Goal: Transaction & Acquisition: Purchase product/service

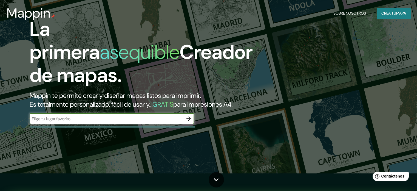
scroll to position [27, 0]
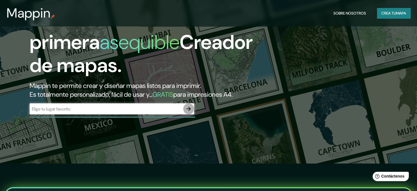
click at [189, 112] on icon "button" at bounding box center [189, 108] width 7 height 7
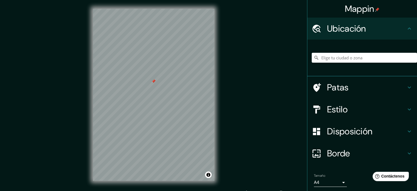
click at [332, 109] on font "Estilo" at bounding box center [337, 109] width 21 height 12
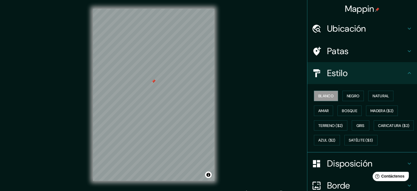
click at [386, 76] on h4 "Estilo" at bounding box center [366, 73] width 79 height 11
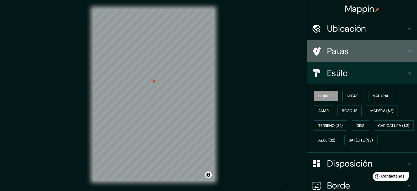
click at [380, 55] on h4 "Patas" at bounding box center [366, 51] width 79 height 11
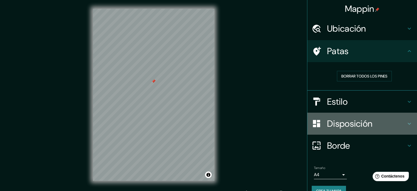
click at [375, 124] on h4 "Disposición" at bounding box center [366, 123] width 79 height 11
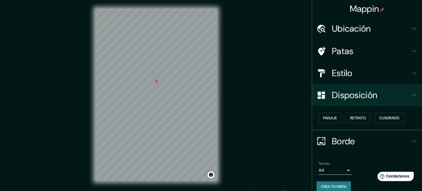
click at [338, 168] on body "Mappin Ubicación Patas Estilo Disposición Paisaje Retrato Cuadrado Borde Elige …" at bounding box center [211, 95] width 422 height 191
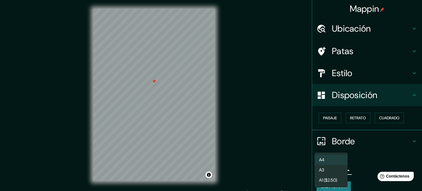
click at [369, 150] on div at bounding box center [211, 95] width 422 height 191
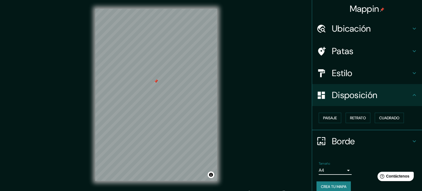
click at [337, 170] on body "Mappin Ubicación Patas Estilo Disposición Paisaje Retrato Cuadrado Borde Elige …" at bounding box center [211, 95] width 422 height 191
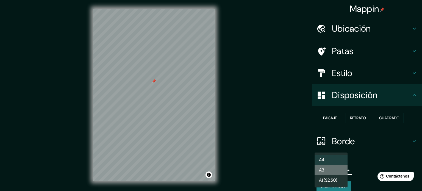
click at [337, 168] on li "A3" at bounding box center [330, 170] width 33 height 10
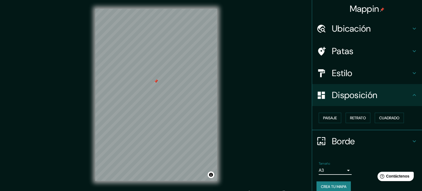
click at [339, 169] on body "Mappin Ubicación Patas Estilo Disposición Paisaje Retrato Cuadrado Borde Elige …" at bounding box center [211, 95] width 422 height 191
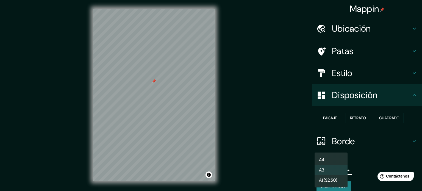
click at [338, 161] on li "A4" at bounding box center [330, 160] width 33 height 10
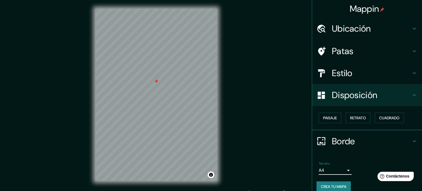
click at [339, 167] on body "Mappin Ubicación Patas Estilo Disposición Paisaje Retrato Cuadrado Borde Elige …" at bounding box center [211, 95] width 422 height 191
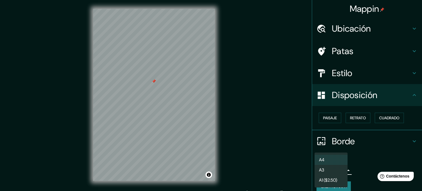
click at [327, 167] on li "A3" at bounding box center [330, 170] width 33 height 10
type input "a4"
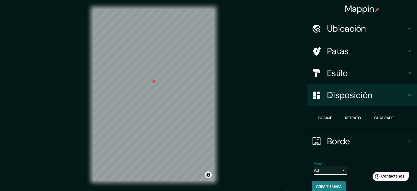
scroll to position [7, 0]
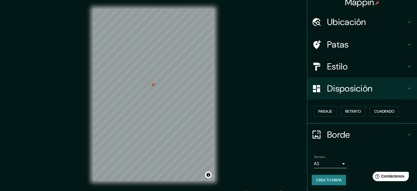
click at [326, 180] on font "Crea tu mapa" at bounding box center [329, 179] width 26 height 5
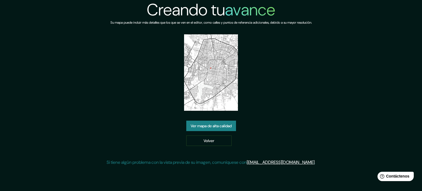
click at [203, 127] on font "Ver mapa de alta calidad" at bounding box center [210, 125] width 41 height 5
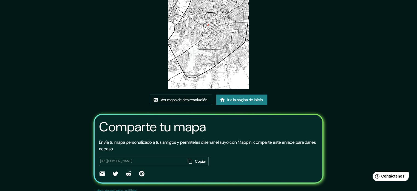
scroll to position [61, 0]
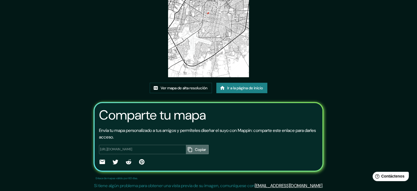
click at [195, 149] on font "Copiar" at bounding box center [200, 149] width 11 height 5
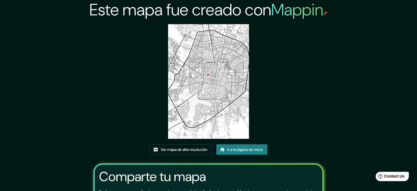
click at [225, 75] on img at bounding box center [208, 81] width 81 height 114
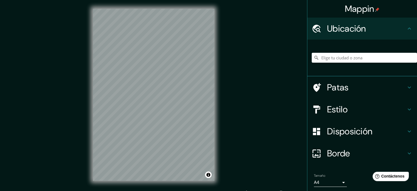
click at [223, 45] on div "© Mapbox © OpenStreetMap Mejorar este mapa" at bounding box center [153, 94] width 139 height 189
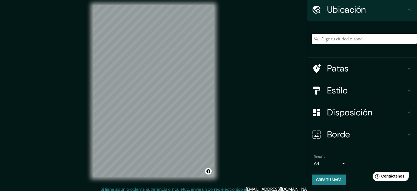
scroll to position [7, 0]
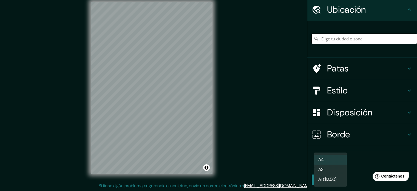
click at [340, 162] on body "Mappin Ubicación Patas Estilo Disposición Borde Elige un borde. Consejo : puede…" at bounding box center [208, 88] width 417 height 191
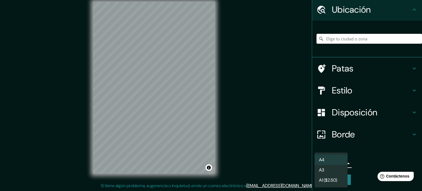
click at [331, 179] on font "A1 ($2.50)" at bounding box center [328, 180] width 18 height 6
click at [334, 159] on body "Mappin Ubicación Patas Estilo Disposición Borde Elige un borde. Consejo : puede…" at bounding box center [211, 88] width 422 height 191
click at [331, 161] on li "A4" at bounding box center [330, 160] width 33 height 10
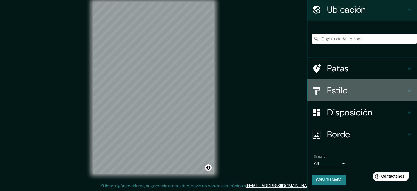
click at [407, 90] on icon at bounding box center [410, 90] width 7 height 7
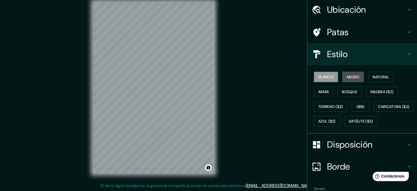
click at [353, 75] on font "Negro" at bounding box center [353, 76] width 13 height 5
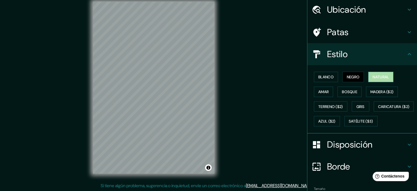
click at [379, 77] on font "Natural" at bounding box center [381, 76] width 16 height 5
click at [320, 88] on font "Amar" at bounding box center [324, 91] width 10 height 7
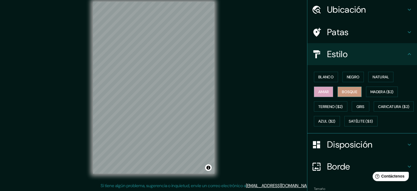
click at [346, 92] on font "Bosque" at bounding box center [349, 91] width 15 height 5
click at [358, 106] on font "Gris" at bounding box center [361, 106] width 8 height 5
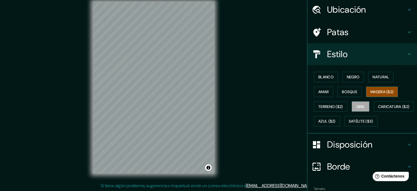
click at [371, 90] on font "Madera ($2)" at bounding box center [382, 91] width 23 height 5
click at [379, 109] on font "Caricatura ($2)" at bounding box center [395, 106] width 32 height 5
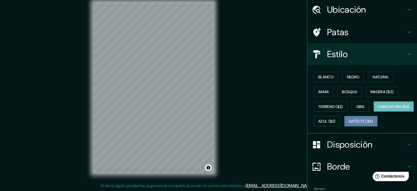
click at [349, 124] on font "Satélite ($3)" at bounding box center [361, 121] width 24 height 5
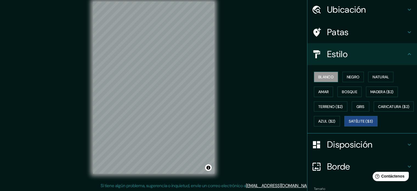
click at [323, 77] on font "Blanco" at bounding box center [326, 76] width 15 height 5
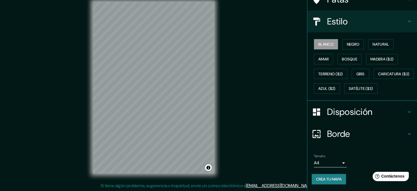
scroll to position [65, 0]
click at [323, 178] on font "Crea tu mapa" at bounding box center [329, 178] width 26 height 5
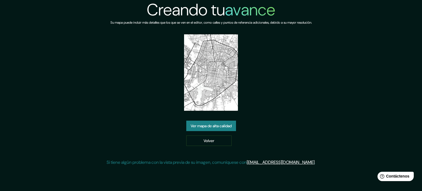
click at [210, 125] on font "Ver mapa de alta calidad" at bounding box center [210, 125] width 41 height 5
